Goal: Task Accomplishment & Management: Manage account settings

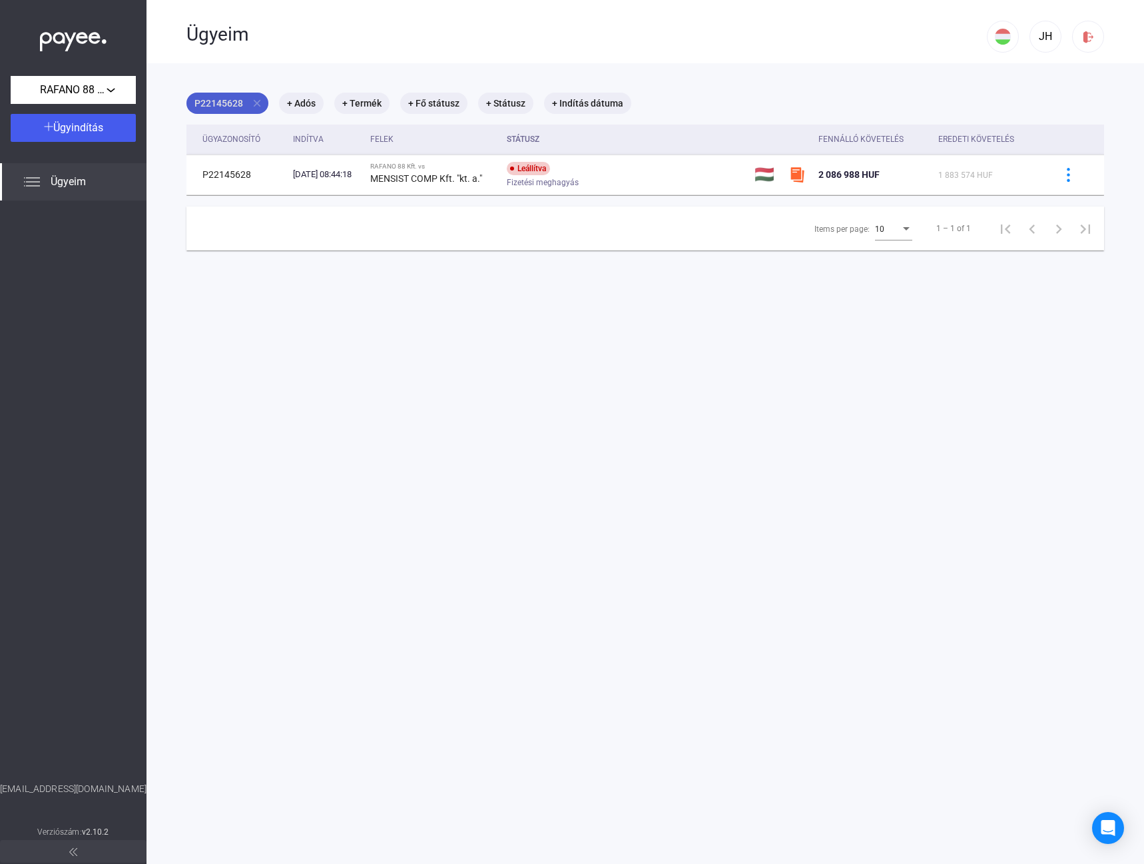
click at [260, 103] on mat-icon "close" at bounding box center [257, 103] width 12 height 12
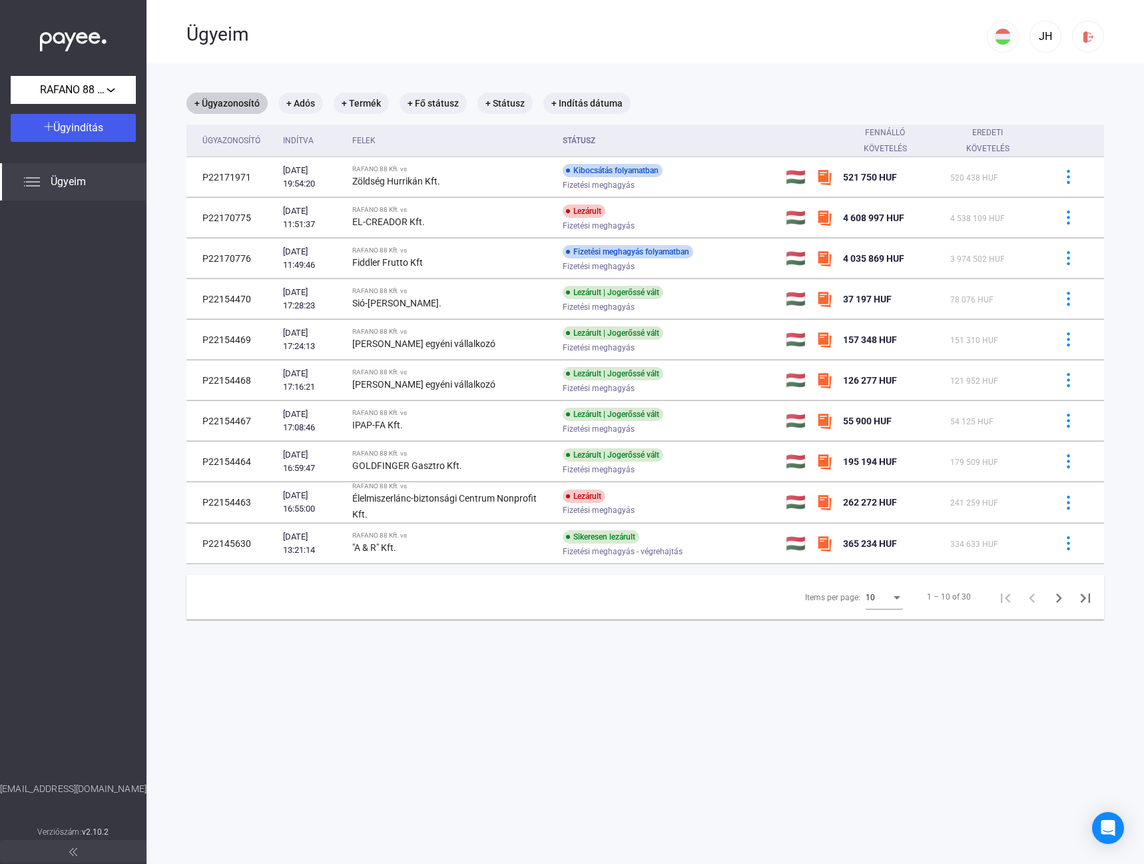
click at [74, 175] on span "Ügyeim" at bounding box center [68, 182] width 35 height 16
click at [47, 183] on div "Ügyeim" at bounding box center [73, 181] width 147 height 37
click at [101, 856] on button at bounding box center [73, 851] width 147 height 23
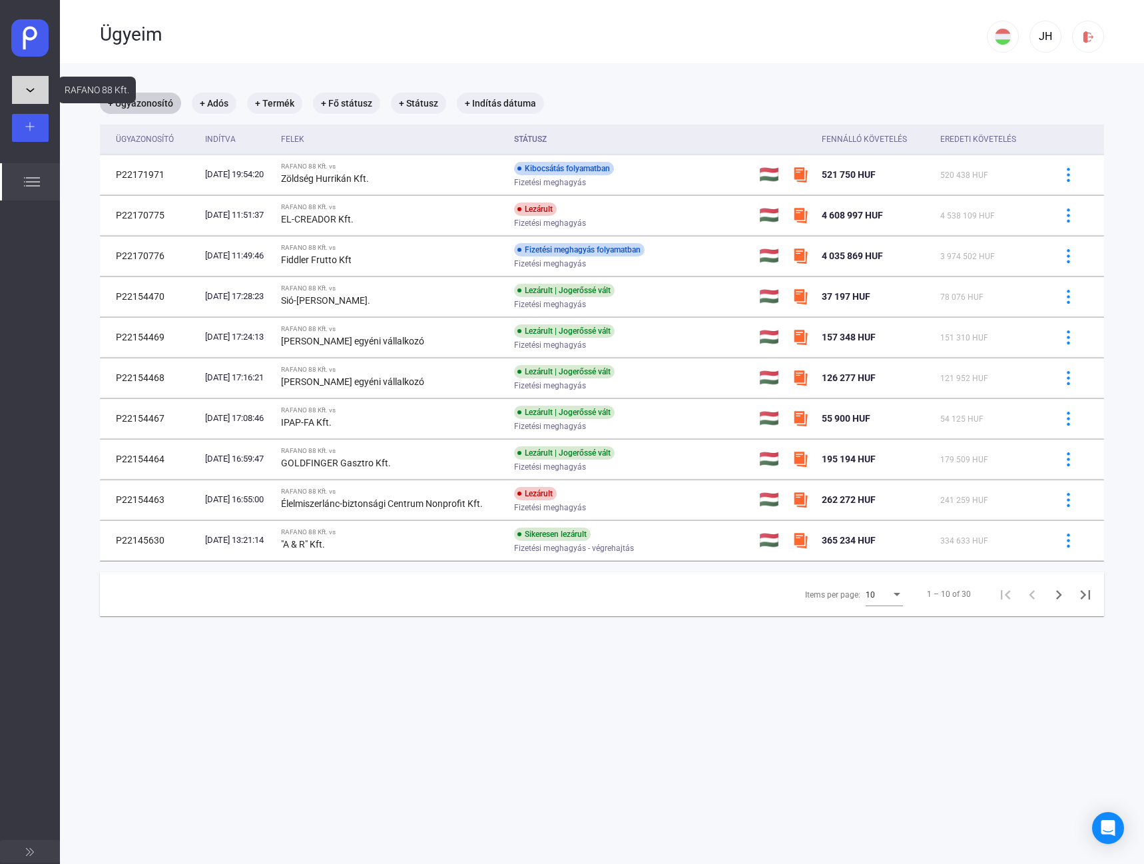
click at [33, 85] on button "RAFANO 88 Kft." at bounding box center [30, 90] width 37 height 28
click at [33, 85] on div at bounding box center [572, 432] width 1144 height 864
click at [32, 132] on div at bounding box center [30, 128] width 29 height 16
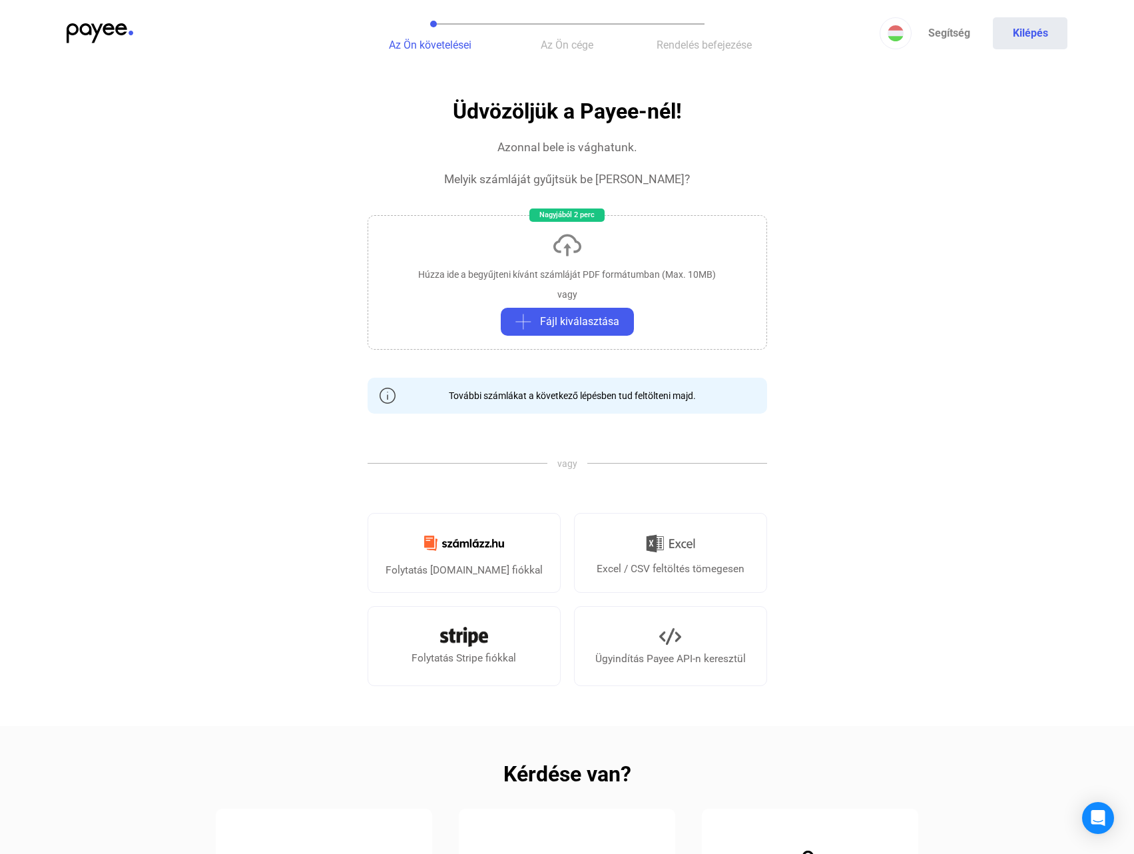
click at [81, 16] on div "Az Ön követelései Az Ön cége Rendelés befejezése Segítség Kilépés" at bounding box center [567, 33] width 1134 height 67
click at [83, 27] on img at bounding box center [100, 33] width 67 height 20
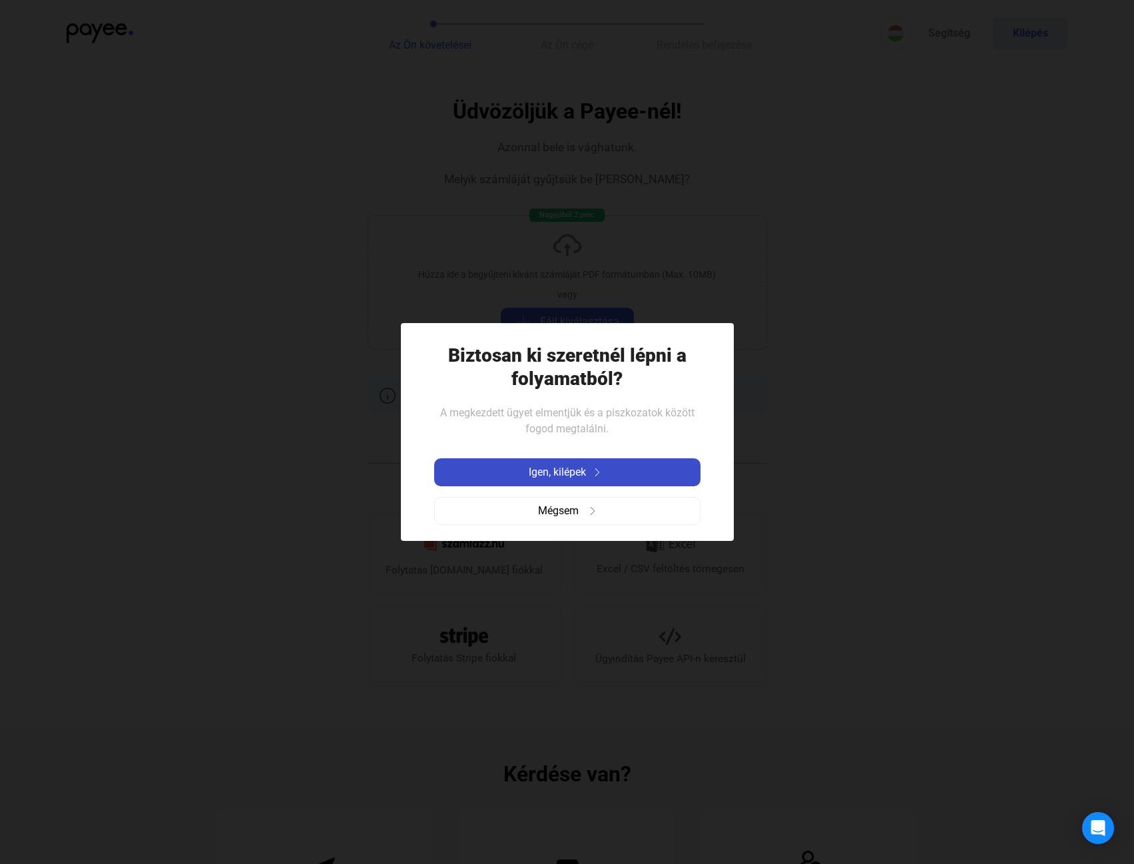
click at [473, 470] on div "Igen, kilépek" at bounding box center [567, 472] width 258 height 16
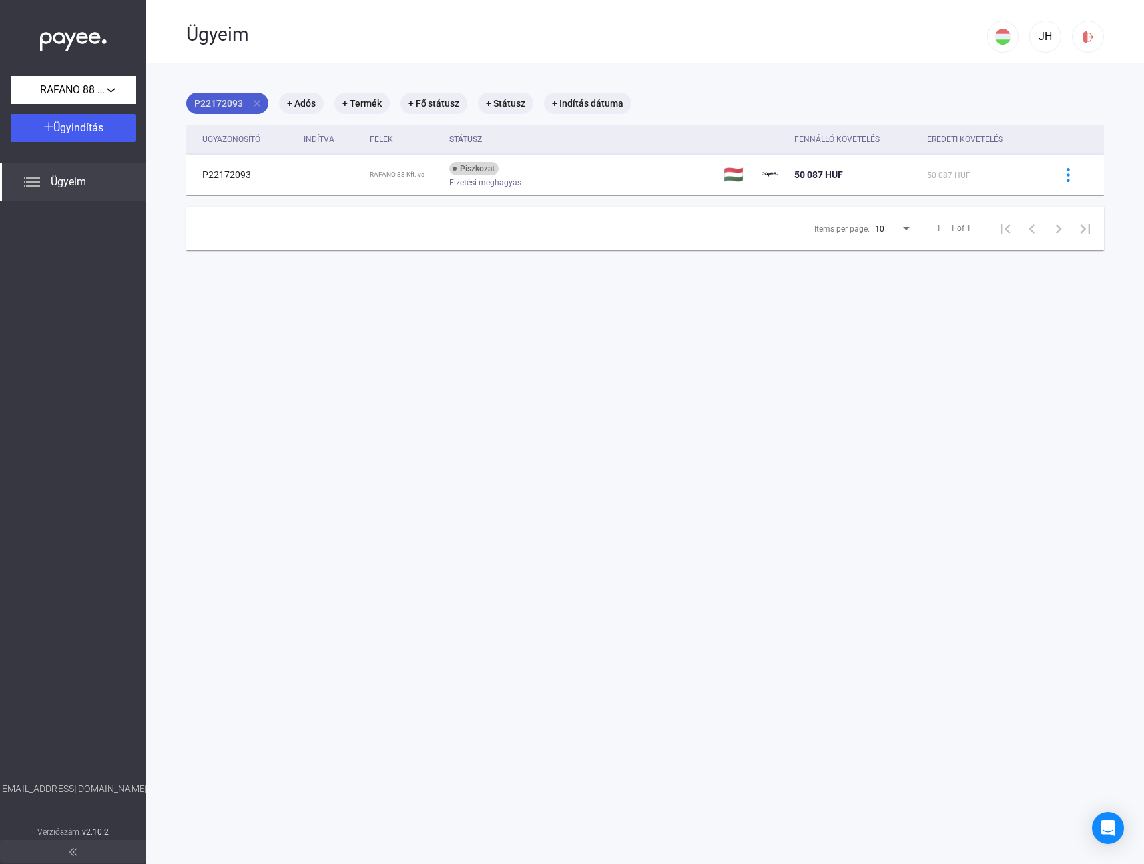
click at [259, 99] on mat-icon "close" at bounding box center [257, 103] width 12 height 12
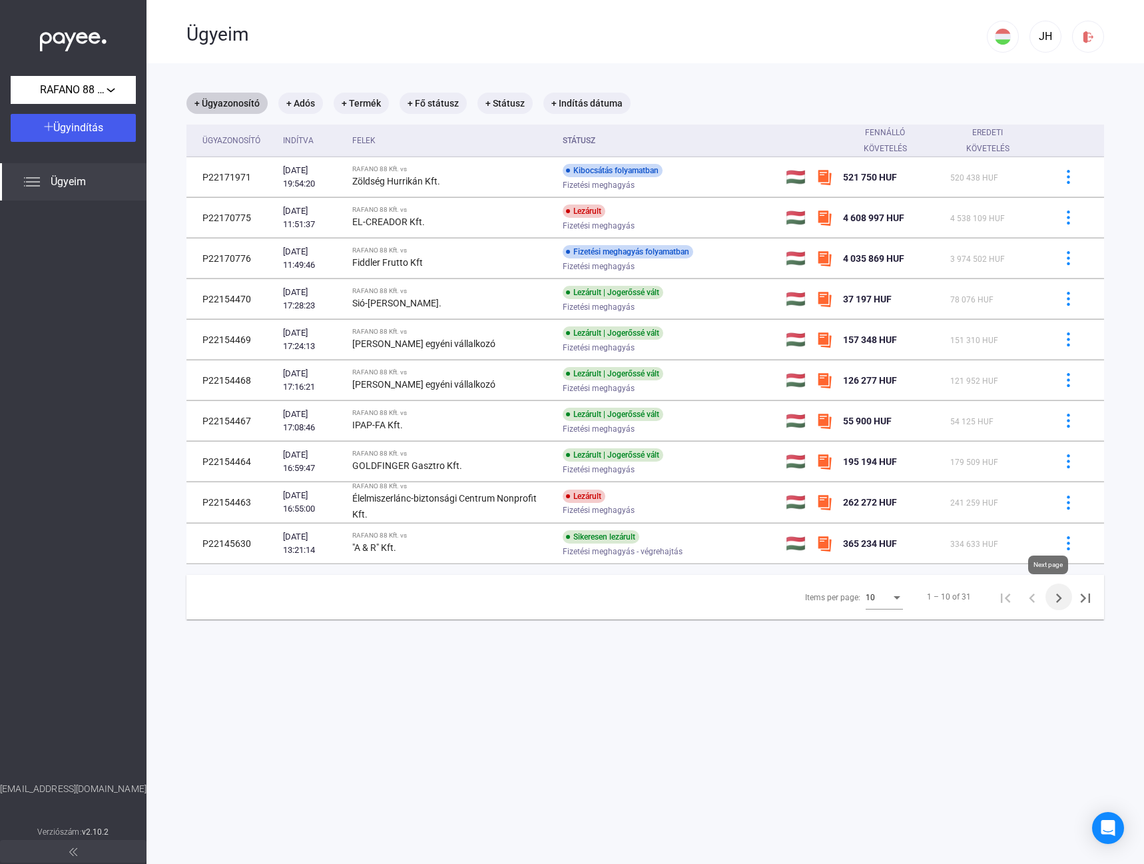
click at [1050, 596] on icon "Next page" at bounding box center [1059, 598] width 19 height 19
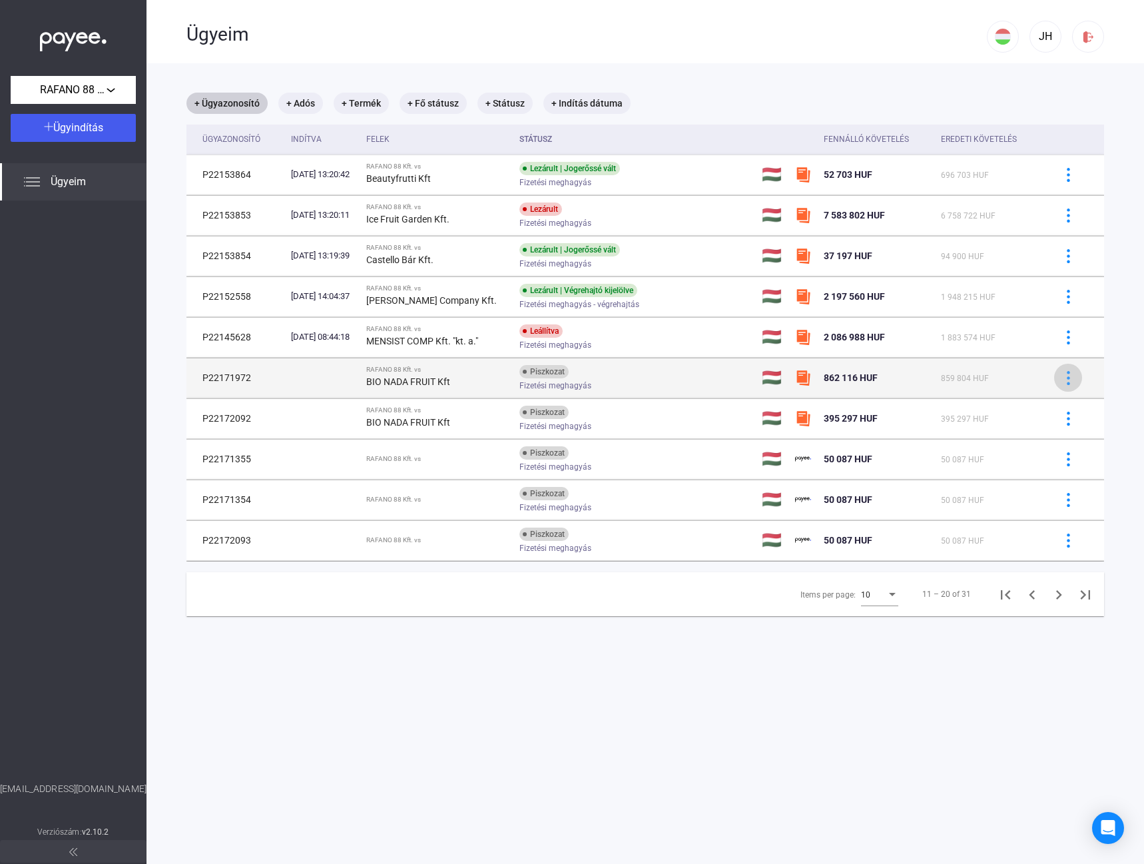
click at [1065, 381] on img at bounding box center [1069, 378] width 14 height 14
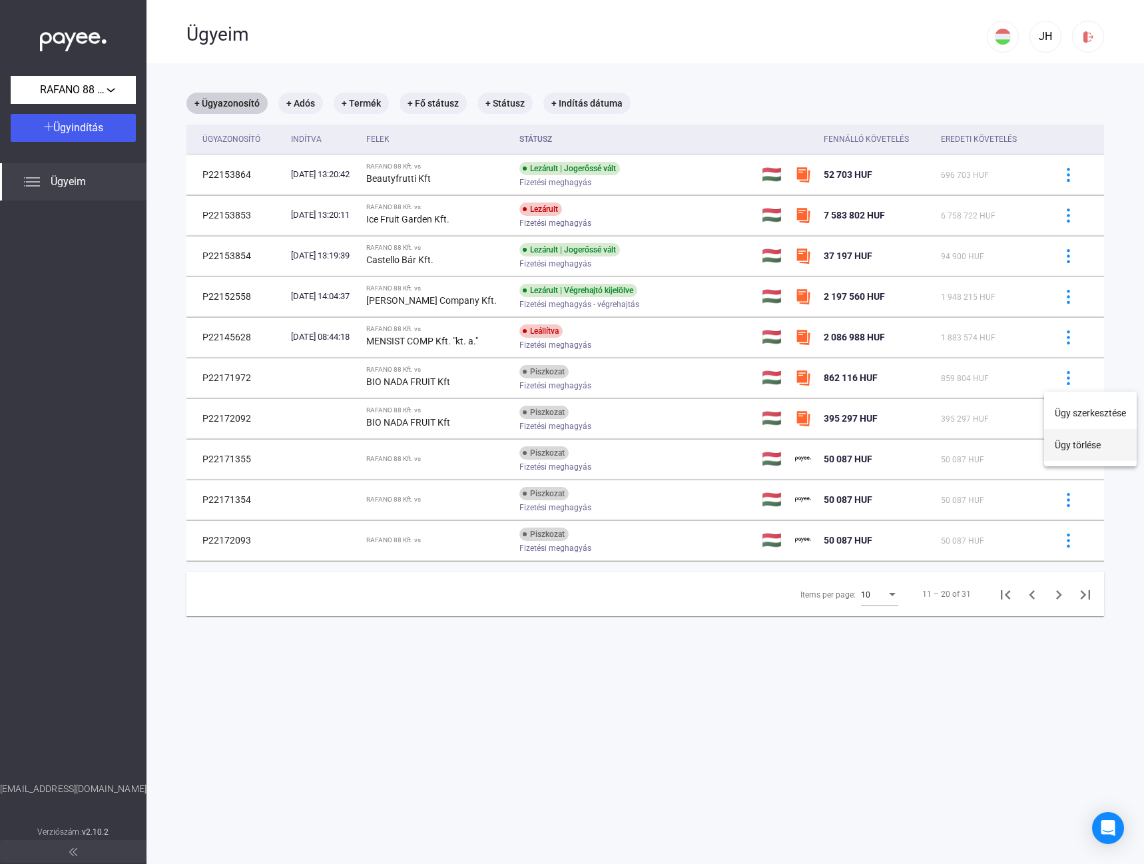
click at [1057, 442] on button "Ügy törlése" at bounding box center [1090, 445] width 93 height 32
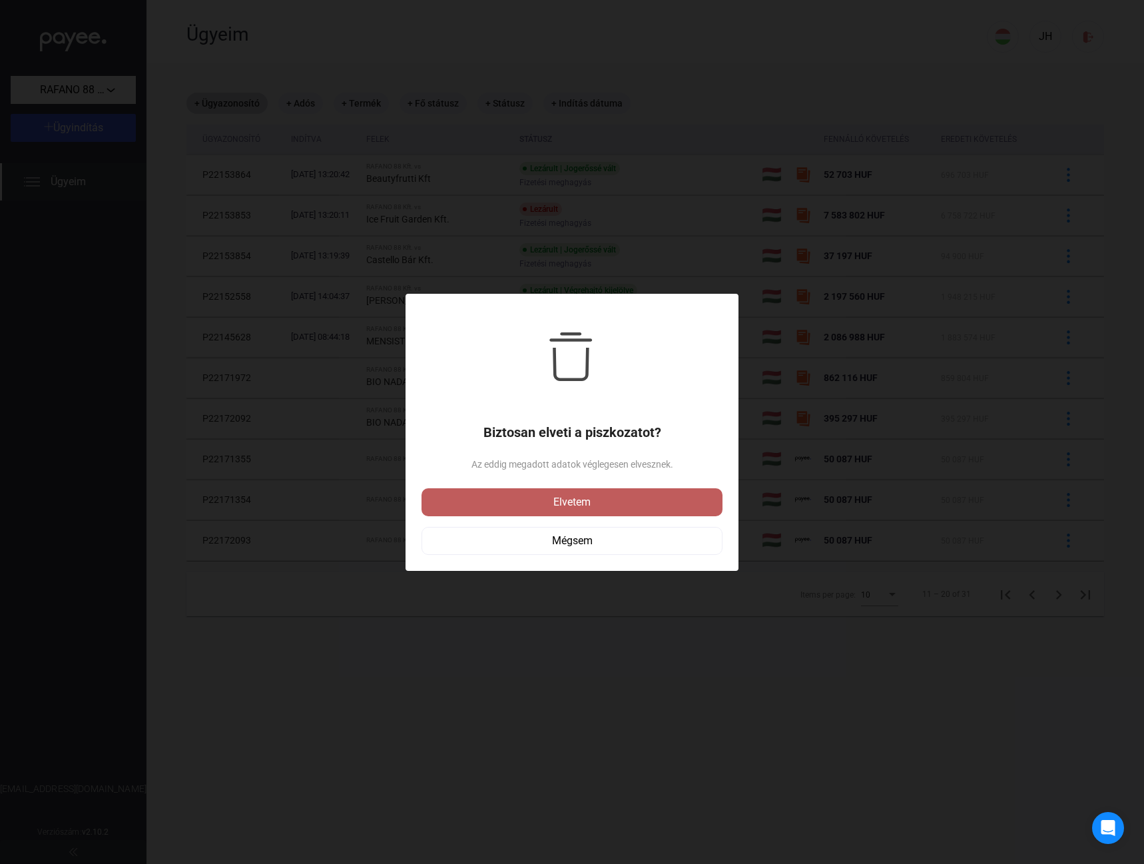
click at [696, 504] on div "Elvetem" at bounding box center [572, 502] width 293 height 16
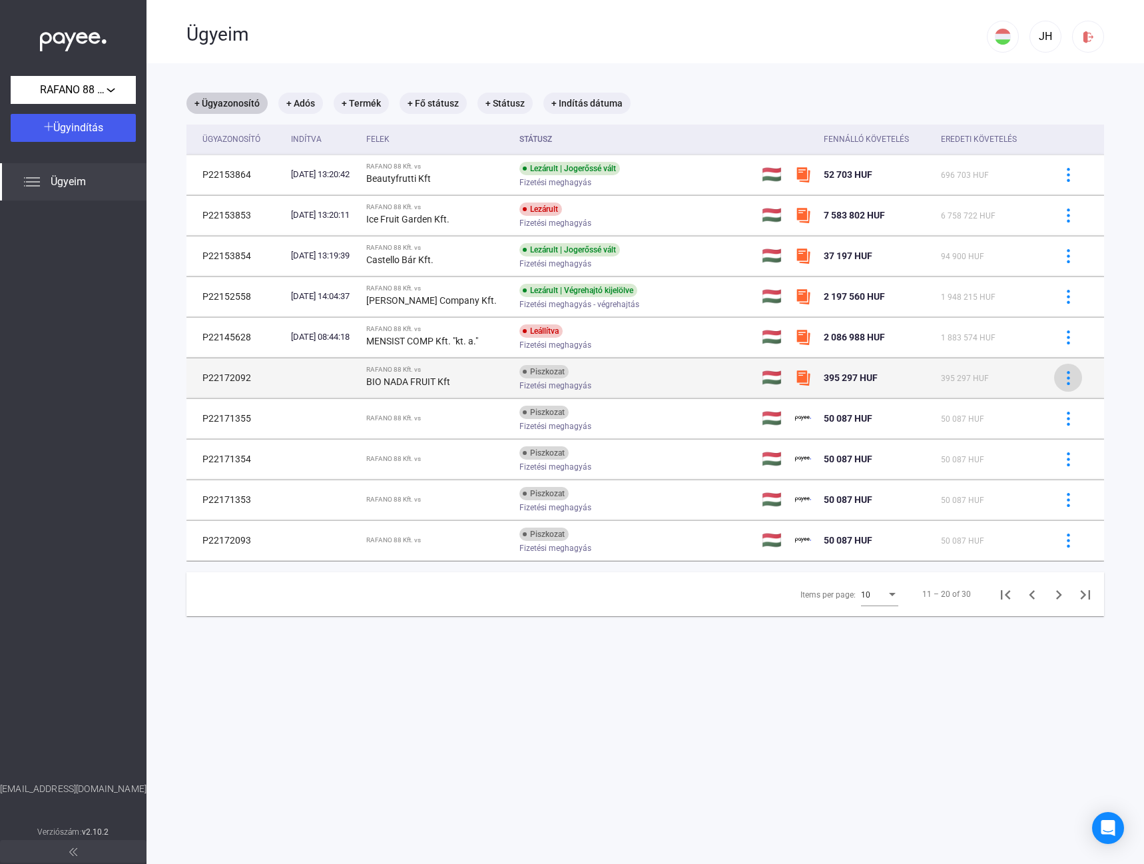
click at [1062, 379] on img at bounding box center [1069, 378] width 14 height 14
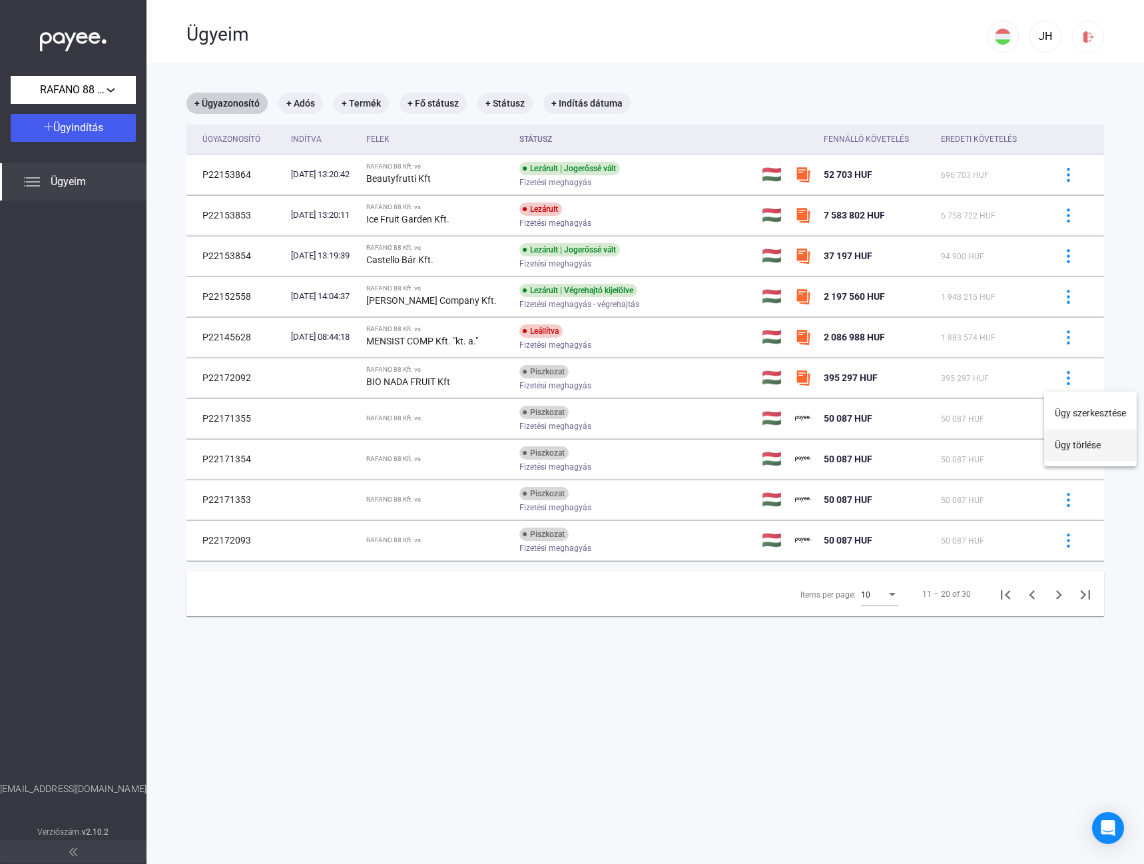
click at [1077, 449] on button "Ügy törlése" at bounding box center [1090, 445] width 93 height 32
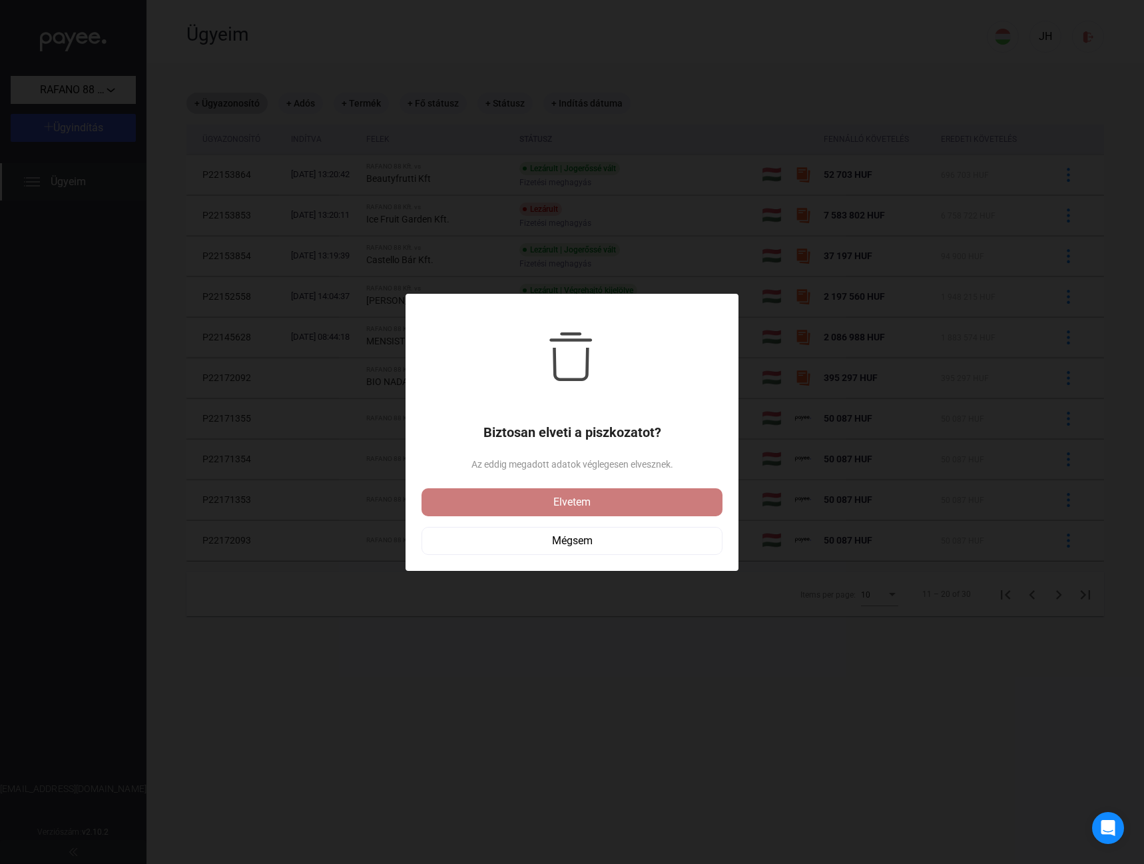
click at [562, 495] on div "Elvetem" at bounding box center [572, 502] width 293 height 16
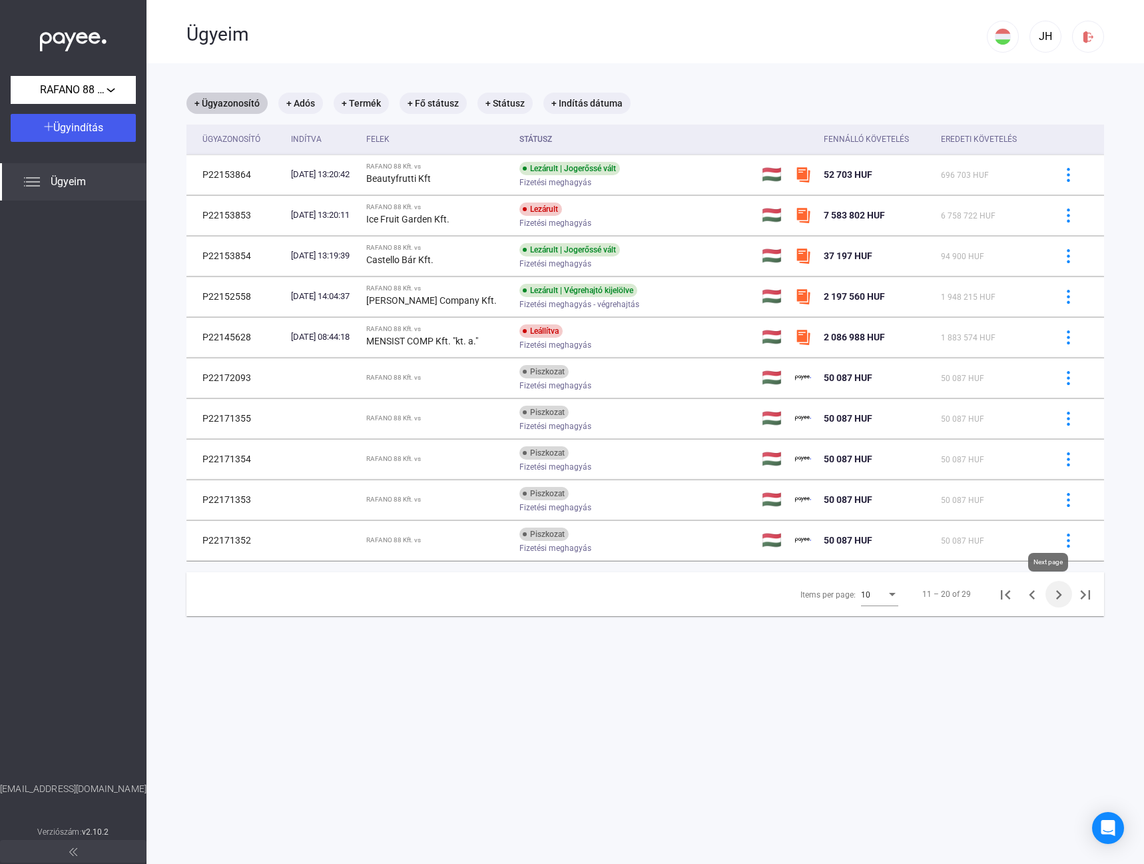
click at [1050, 593] on icon "Next page" at bounding box center [1059, 594] width 19 height 19
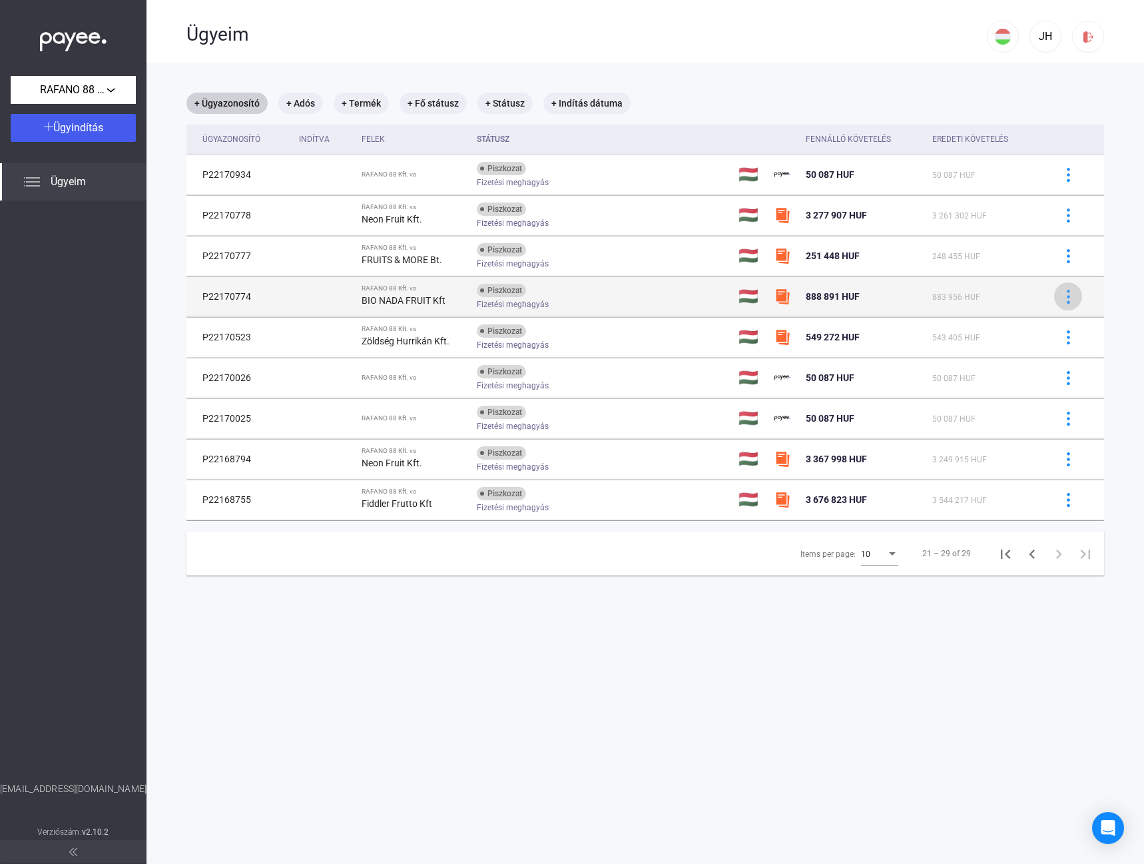
click at [1062, 298] on img at bounding box center [1069, 297] width 14 height 14
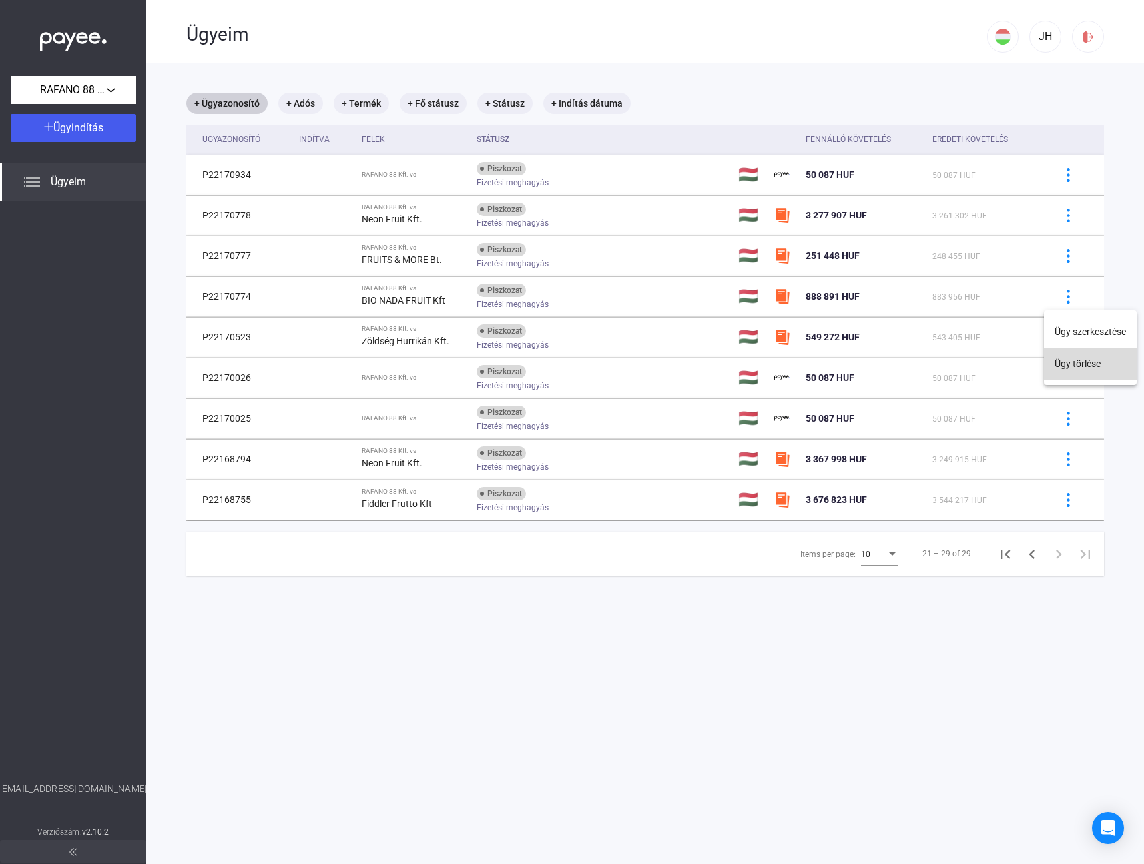
click at [1072, 355] on button "Ügy törlése" at bounding box center [1090, 364] width 93 height 32
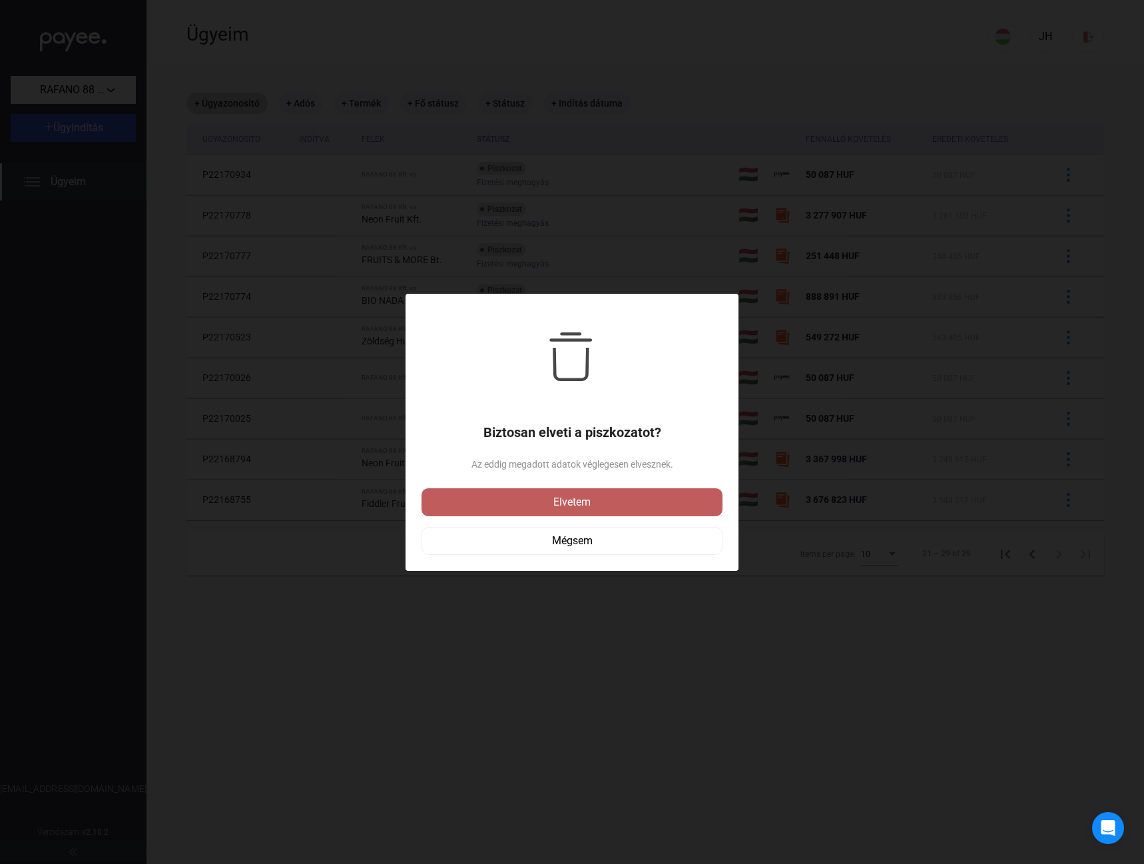
click at [669, 510] on div "Elvetem" at bounding box center [572, 502] width 293 height 16
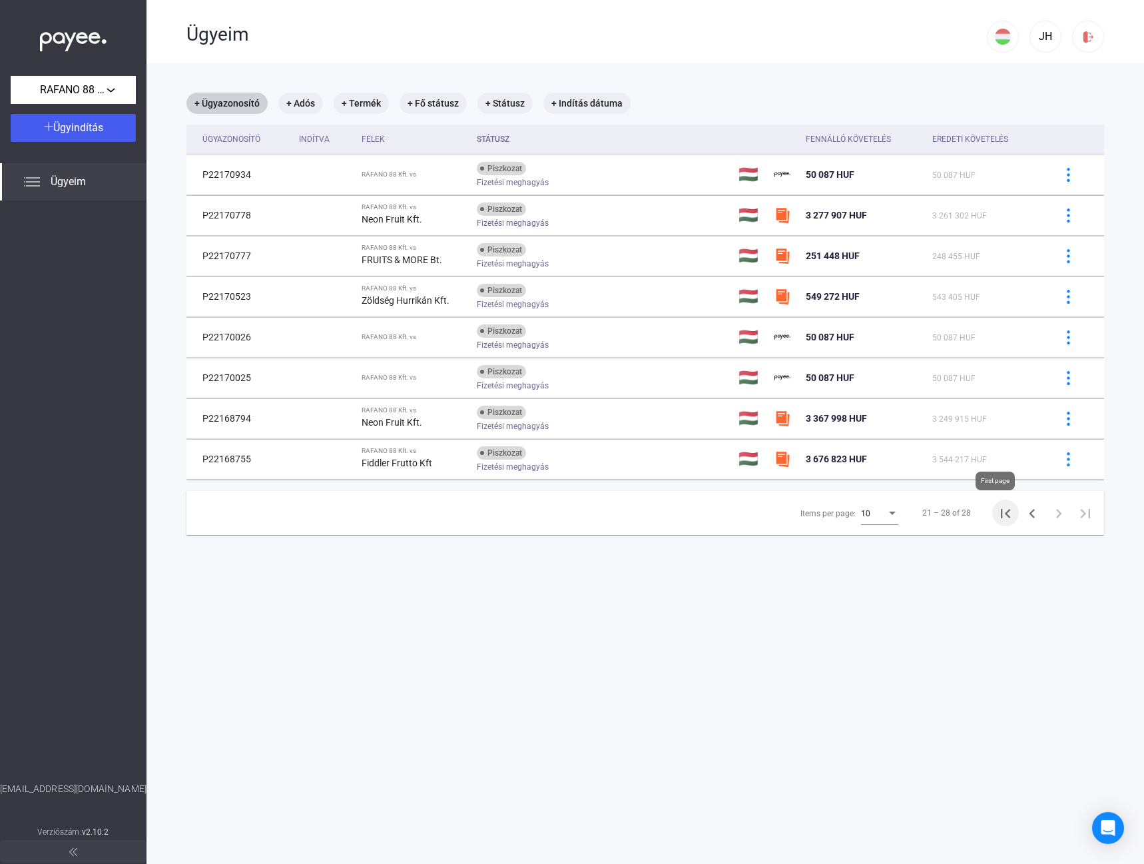
click at [1001, 517] on icon "First page" at bounding box center [1005, 513] width 19 height 19
